Goal: Navigation & Orientation: Find specific page/section

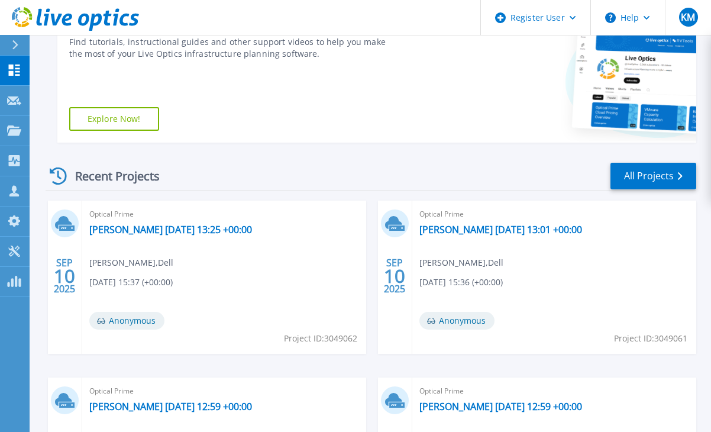
scroll to position [254, 0]
click at [649, 184] on link "All Projects" at bounding box center [653, 176] width 86 height 27
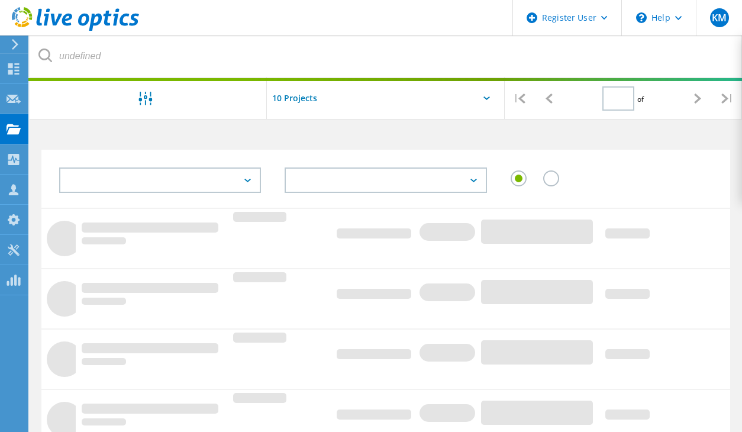
type input "1"
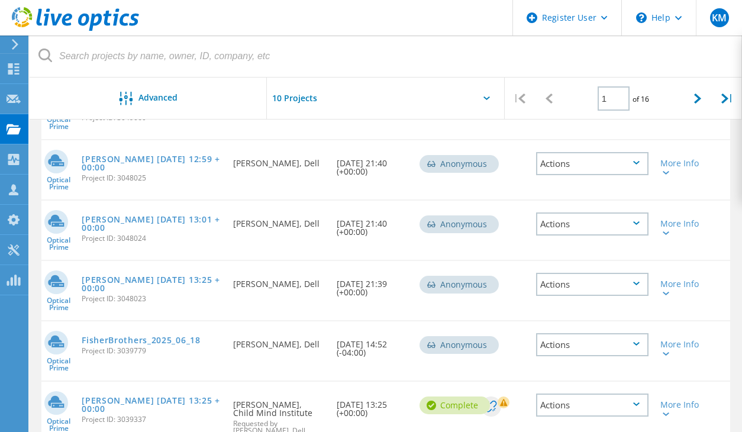
scroll to position [234, 0]
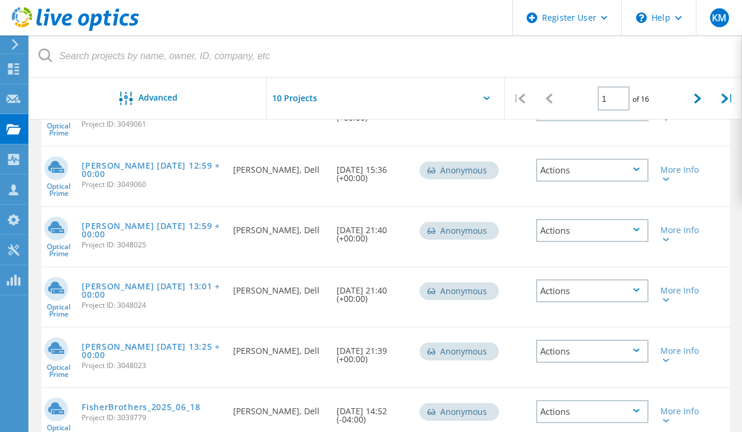
click at [101, 24] on icon at bounding box center [75, 19] width 127 height 24
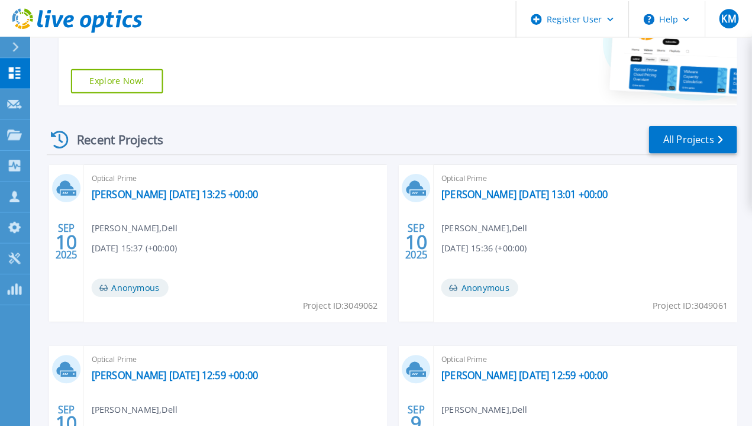
scroll to position [147, 0]
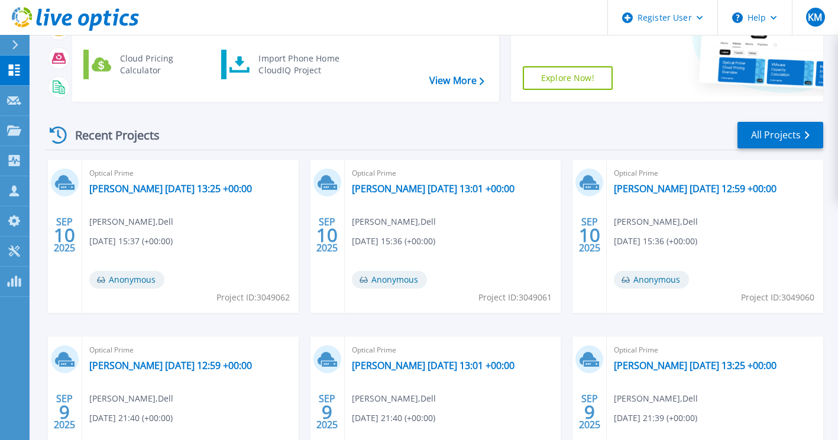
click at [495, 126] on div "Recent Projects All Projects" at bounding box center [435, 136] width 778 height 30
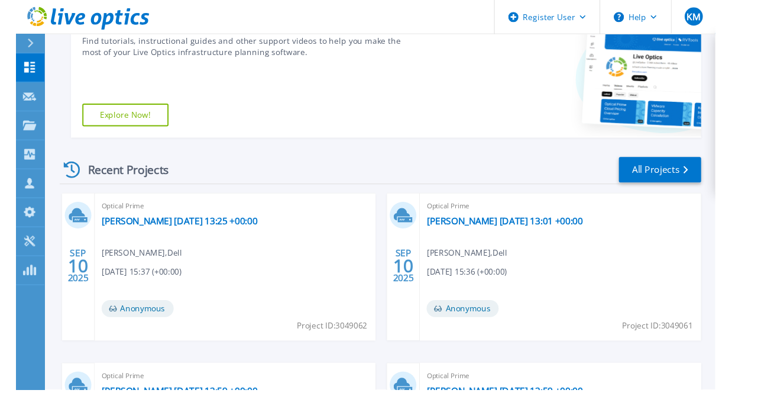
scroll to position [105, 0]
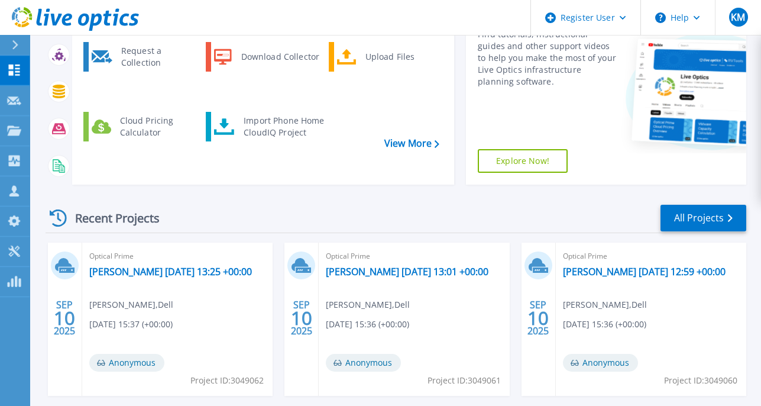
click at [166, 152] on div "Start a New Project Request a Collection Download Collector Upload Files Cloud …" at bounding box center [396, 96] width 701 height 195
